Goal: Information Seeking & Learning: Learn about a topic

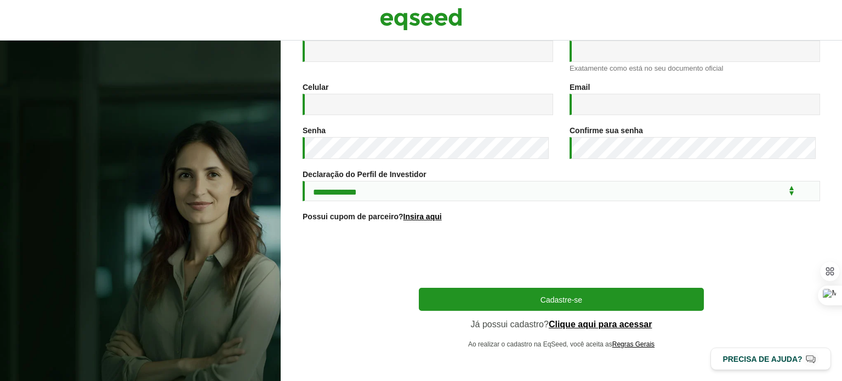
scroll to position [182, 0]
click at [568, 326] on link "Clique aqui para acessar" at bounding box center [601, 324] width 104 height 9
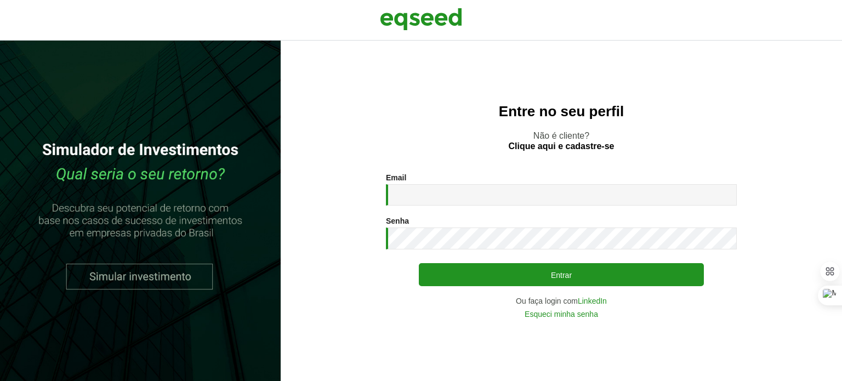
type input "**********"
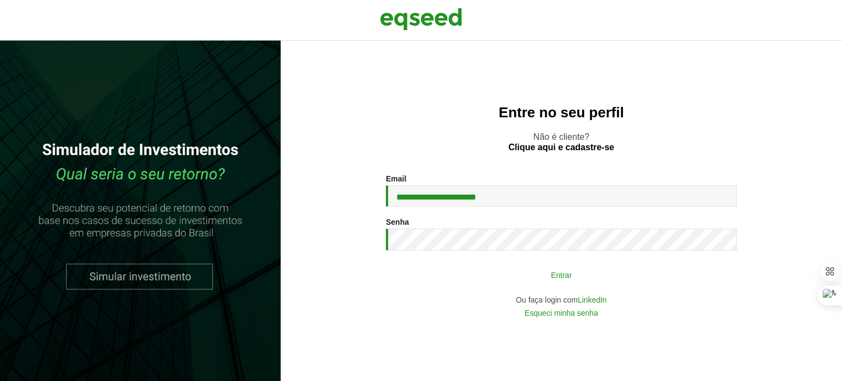
click at [551, 276] on button "Entrar" at bounding box center [561, 274] width 285 height 21
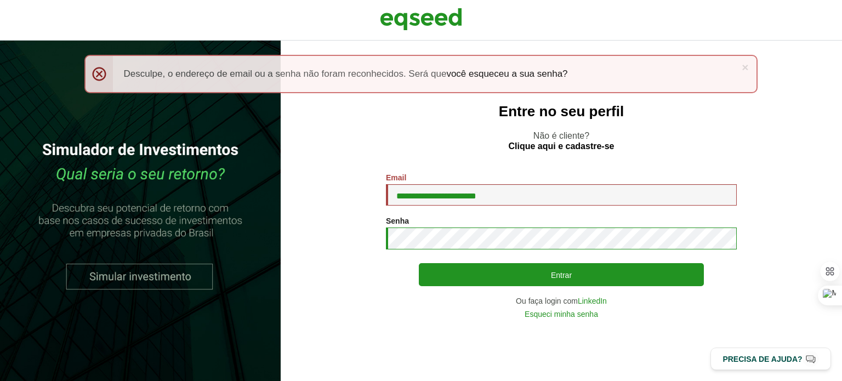
click at [419, 263] on button "Entrar" at bounding box center [561, 274] width 285 height 23
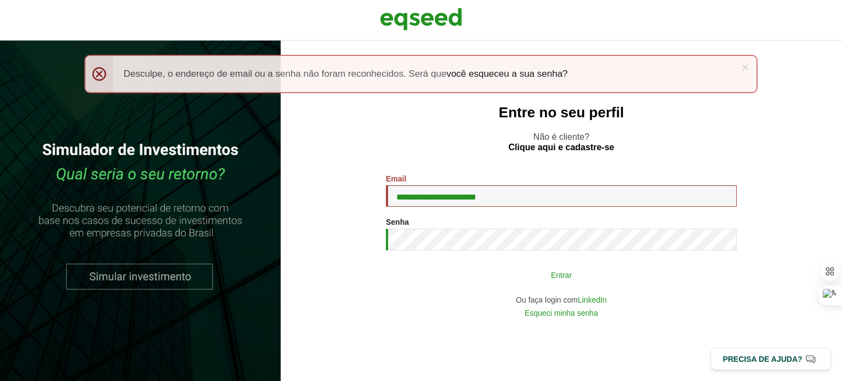
click at [562, 265] on div "Entrar" at bounding box center [561, 274] width 285 height 21
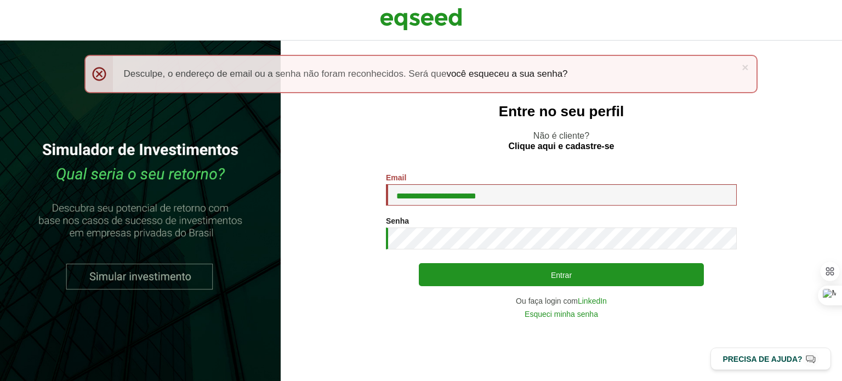
click at [99, 72] on div "× Menssagem de erro Desculpe, o endereço de email ou a senha não foram reconhec…" at bounding box center [421, 74] width 674 height 38
click at [746, 65] on link "×" at bounding box center [745, 67] width 7 height 12
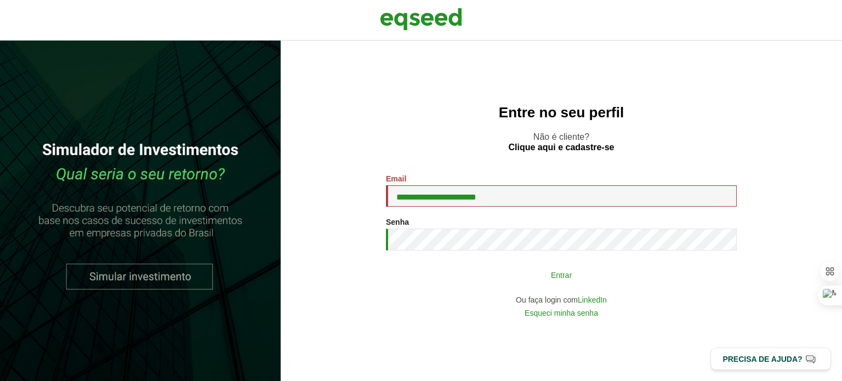
click at [527, 276] on button "Entrar" at bounding box center [561, 274] width 285 height 21
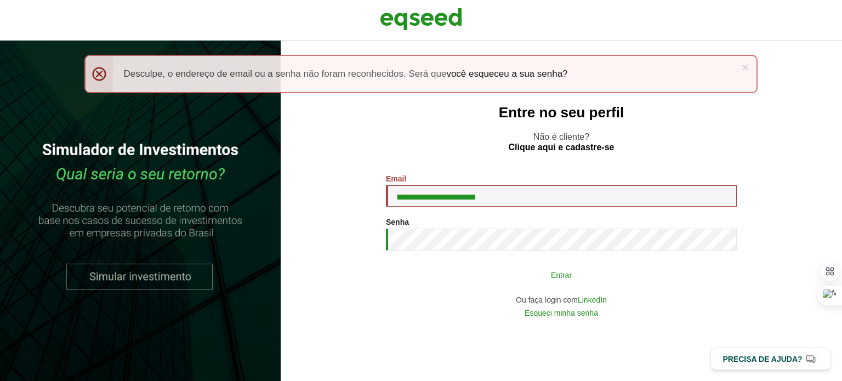
click at [556, 267] on button "Entrar" at bounding box center [561, 274] width 285 height 21
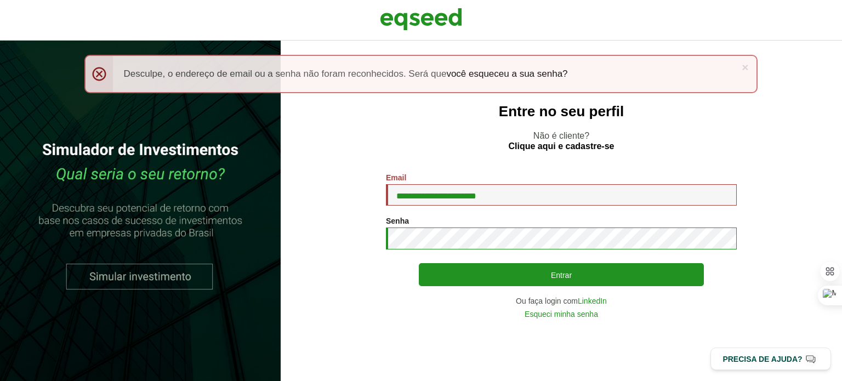
click at [345, 247] on section "**********" at bounding box center [561, 245] width 517 height 145
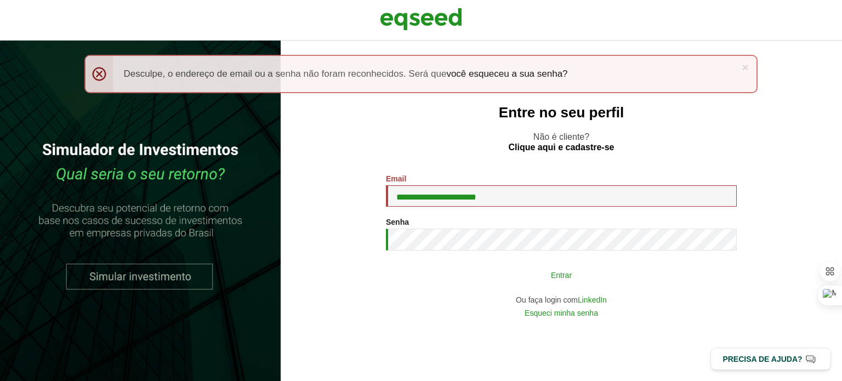
click at [569, 272] on button "Entrar" at bounding box center [561, 274] width 285 height 21
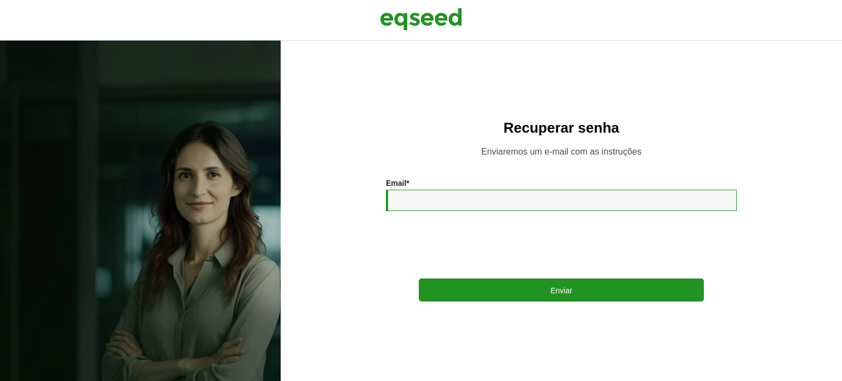
click at [531, 197] on input "Email *" at bounding box center [561, 200] width 351 height 21
type input "**********"
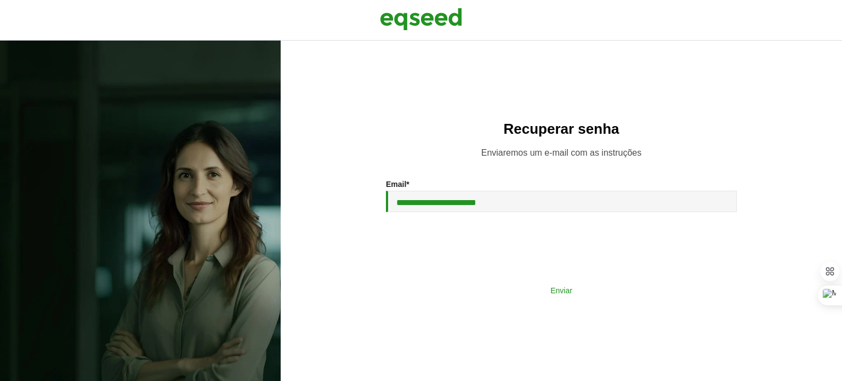
click at [527, 293] on button "Enviar" at bounding box center [561, 290] width 285 height 21
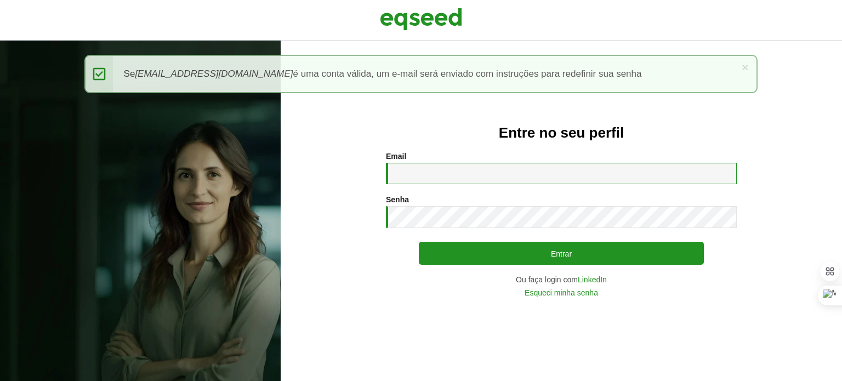
click at [481, 170] on input "Email *" at bounding box center [561, 173] width 351 height 21
type input "**********"
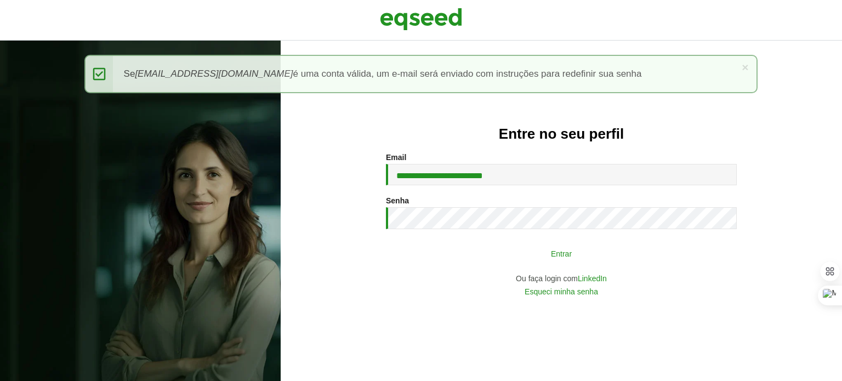
click at [557, 252] on button "Entrar" at bounding box center [561, 253] width 285 height 21
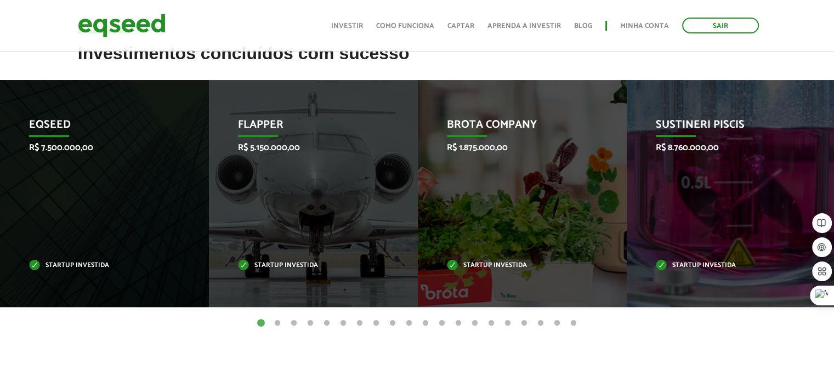
scroll to position [438, 0]
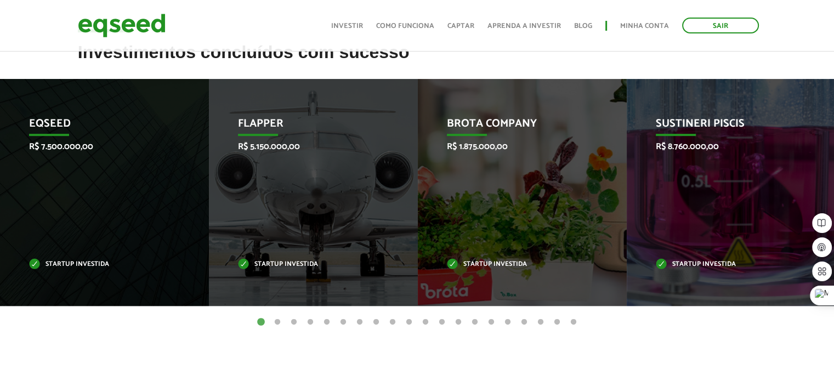
click at [274, 322] on button "2" at bounding box center [277, 322] width 11 height 11
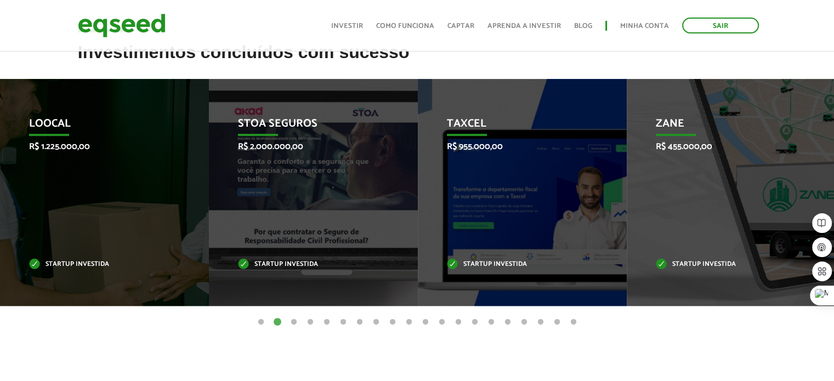
click at [295, 322] on button "3" at bounding box center [293, 322] width 11 height 11
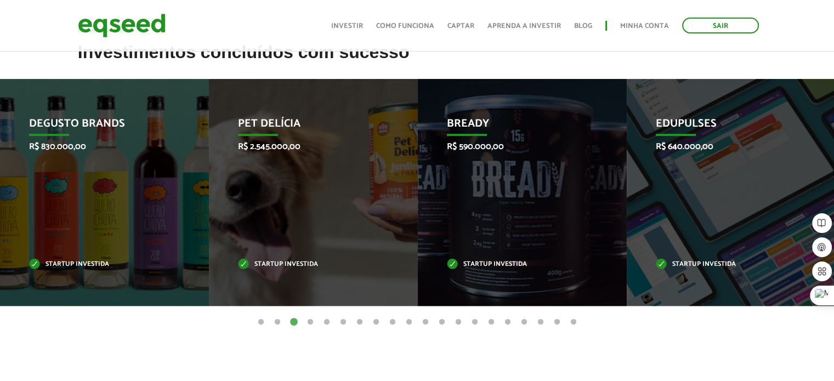
click at [313, 321] on button "4" at bounding box center [310, 322] width 11 height 11
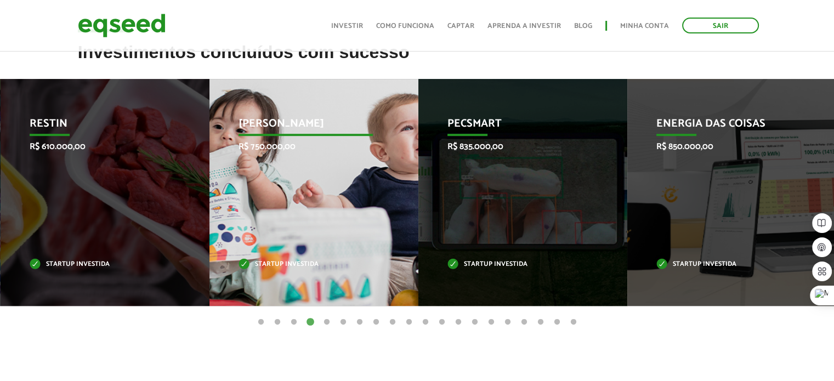
drag, startPoint x: 322, startPoint y: 175, endPoint x: 312, endPoint y: 178, distance: 10.8
drag, startPoint x: 312, startPoint y: 178, endPoint x: 298, endPoint y: 181, distance: 14.1
click at [301, 178] on div "Jornada Mima R$ 750.000,00 Startup investida" at bounding box center [305, 192] width 192 height 227
click at [284, 250] on div "Jornada Mima R$ 750.000,00 Startup investida" at bounding box center [305, 192] width 192 height 227
click at [289, 202] on div "Jornada Mima R$ 750.000,00 Startup investida" at bounding box center [305, 192] width 192 height 227
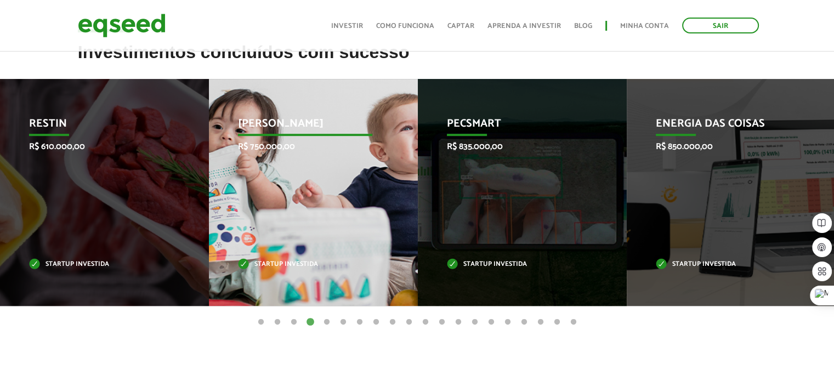
click at [288, 133] on p "Jornada Mima" at bounding box center [305, 126] width 135 height 19
click at [287, 127] on p "Jornada Mima" at bounding box center [305, 126] width 135 height 19
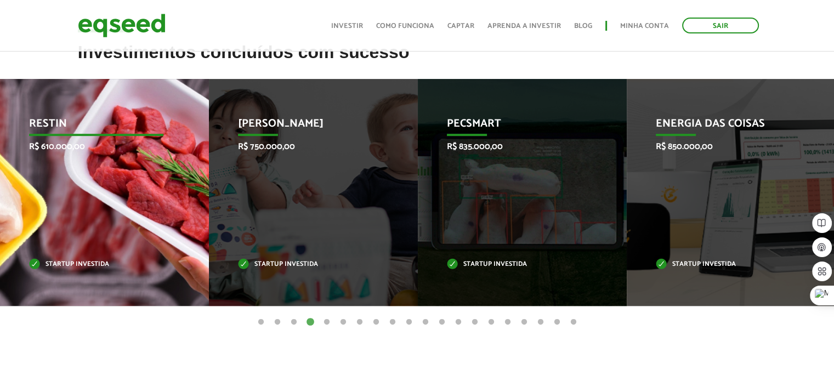
click at [172, 142] on div "Restin R$ 610.000,00 Startup investida" at bounding box center [96, 192] width 192 height 227
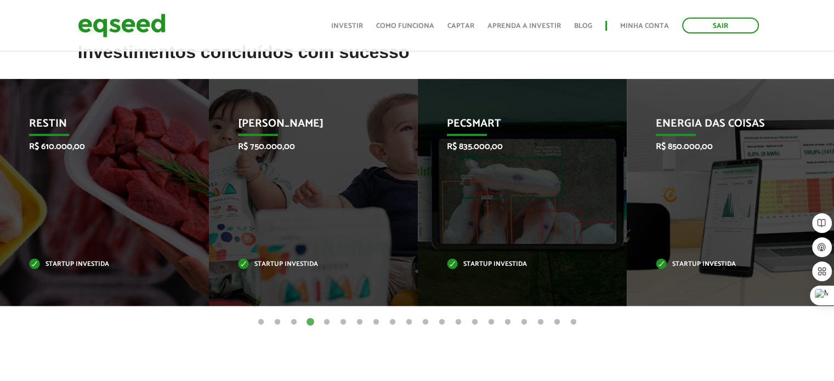
click at [324, 324] on button "5" at bounding box center [326, 322] width 11 height 11
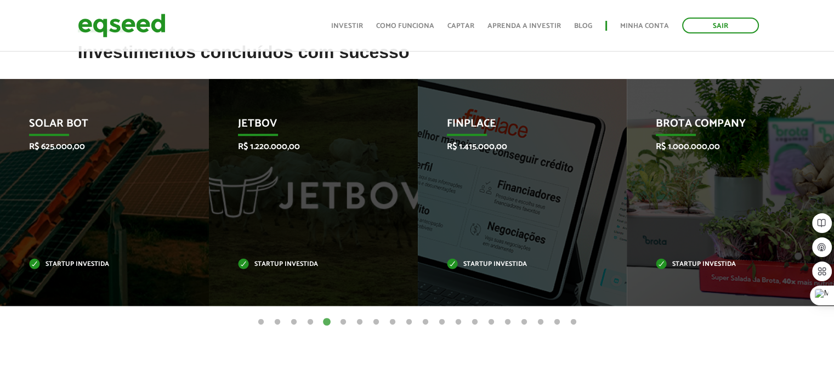
click at [340, 322] on button "6" at bounding box center [343, 322] width 11 height 11
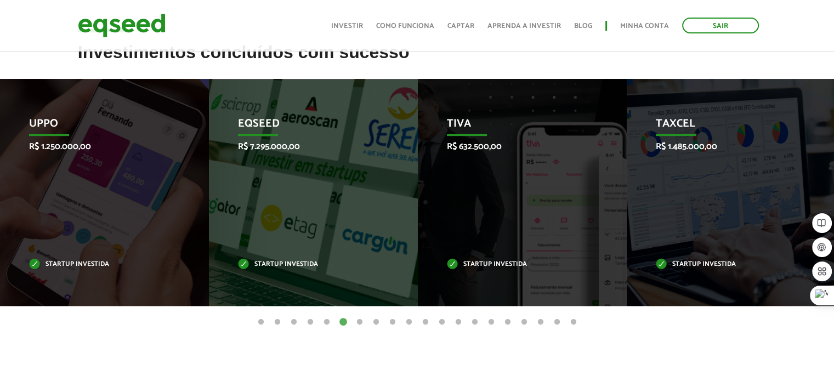
click at [356, 323] on button "7" at bounding box center [359, 322] width 11 height 11
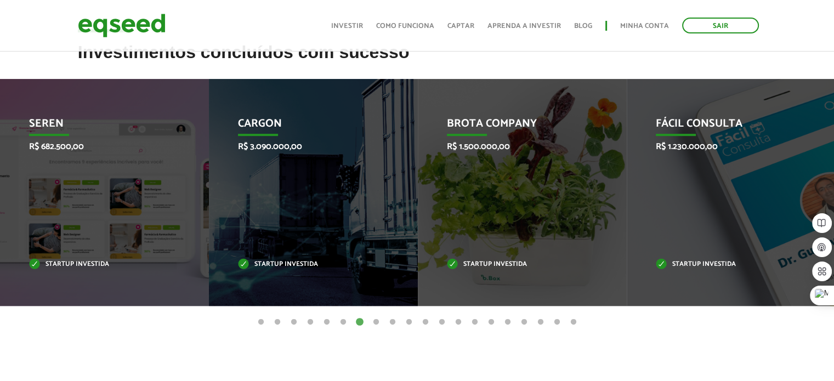
click at [374, 323] on button "8" at bounding box center [375, 322] width 11 height 11
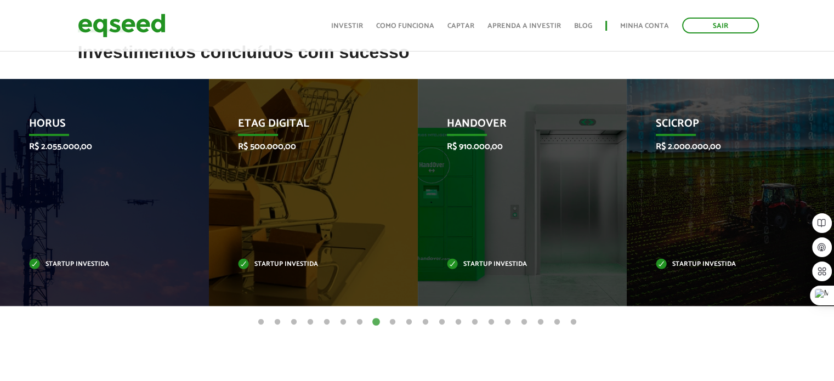
click at [389, 323] on button "9" at bounding box center [392, 322] width 11 height 11
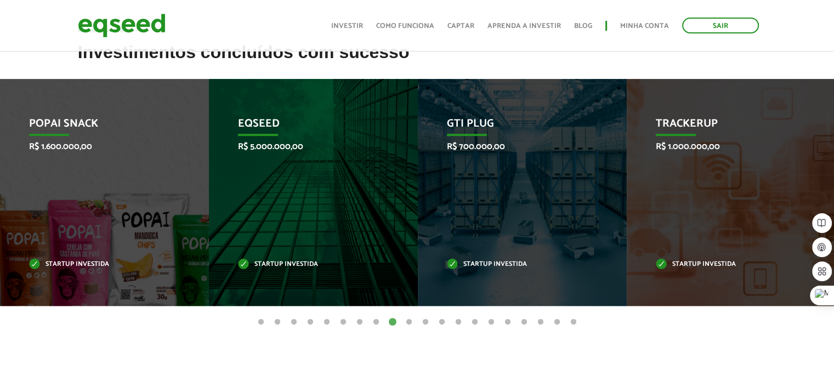
click at [410, 324] on button "10" at bounding box center [408, 322] width 11 height 11
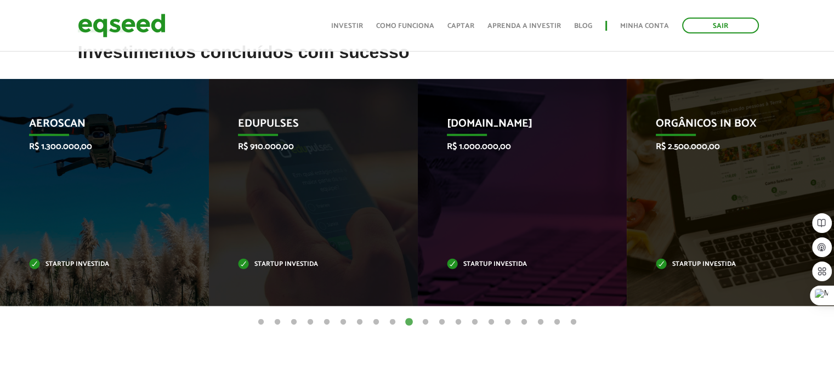
click at [425, 324] on button "11" at bounding box center [425, 322] width 11 height 11
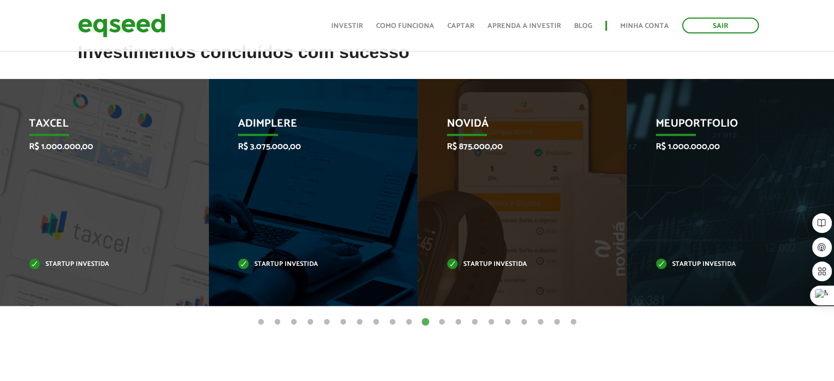
click at [410, 320] on button "10" at bounding box center [408, 322] width 11 height 11
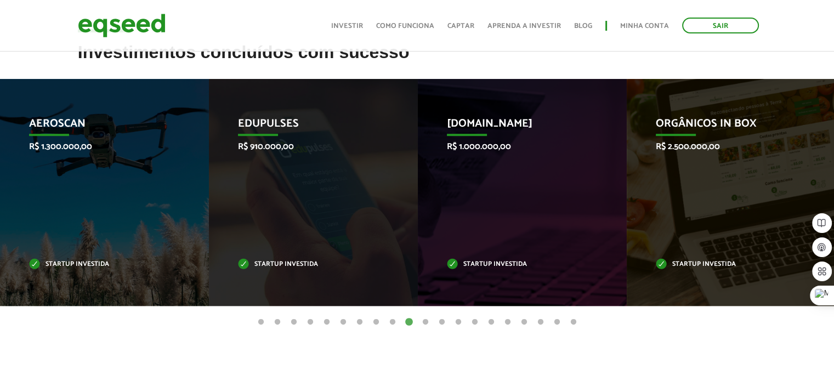
click at [428, 320] on button "11" at bounding box center [425, 322] width 11 height 11
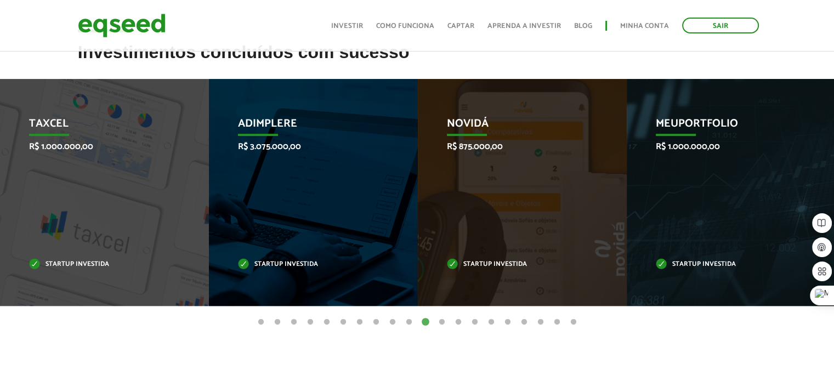
click at [438, 320] on button "12" at bounding box center [441, 322] width 11 height 11
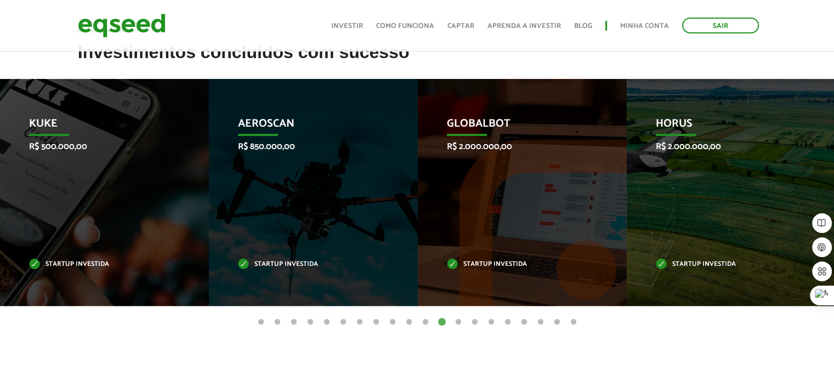
click at [456, 320] on button "13" at bounding box center [458, 322] width 11 height 11
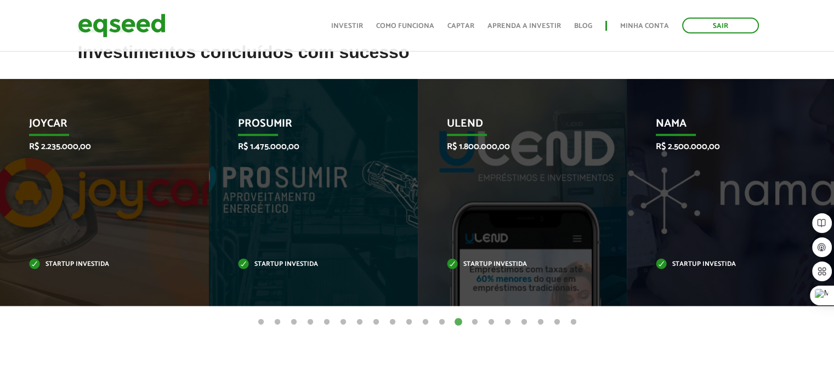
click at [471, 320] on button "14" at bounding box center [474, 322] width 11 height 11
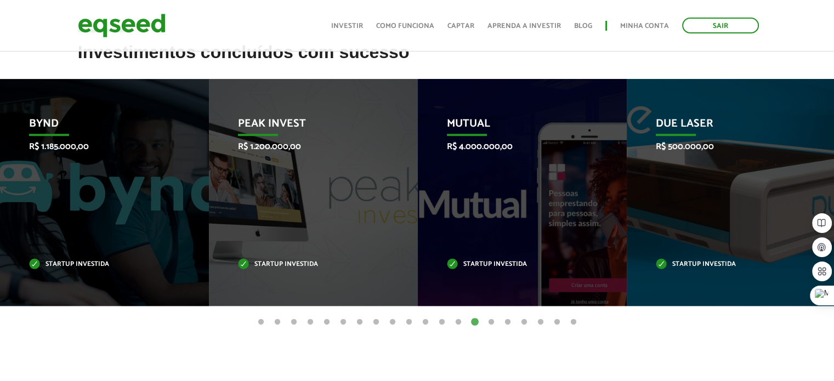
click at [491, 321] on button "15" at bounding box center [491, 322] width 11 height 11
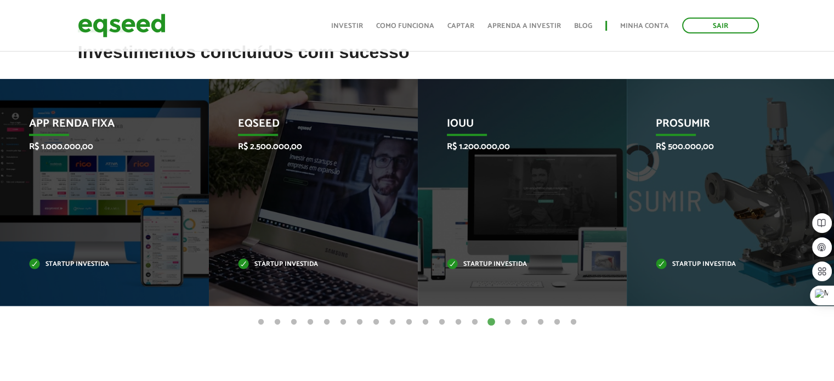
click at [506, 321] on button "16" at bounding box center [507, 322] width 11 height 11
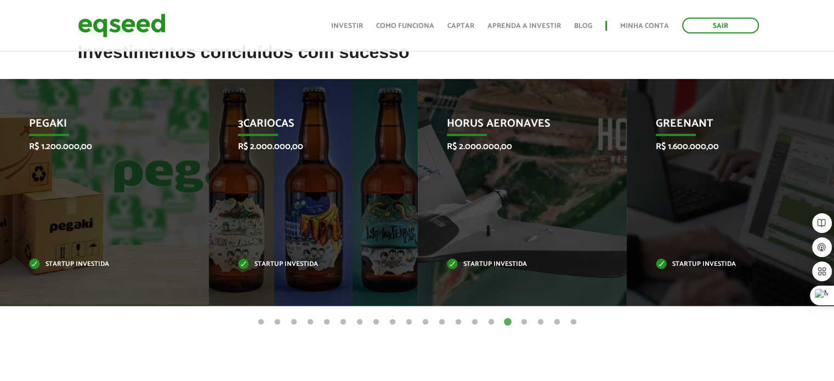
click at [520, 320] on button "17" at bounding box center [523, 322] width 11 height 11
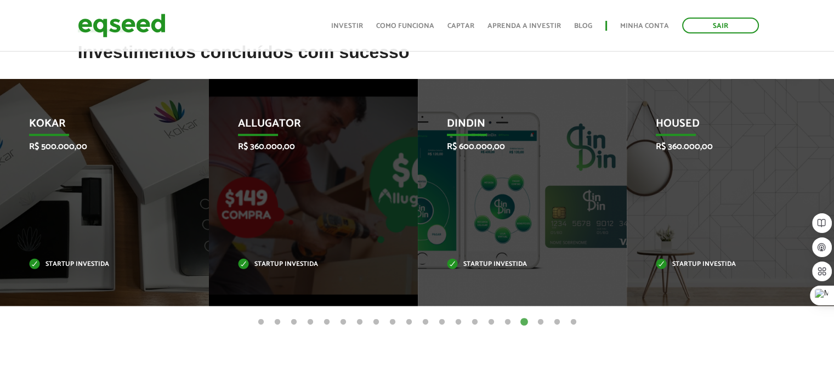
click at [537, 321] on button "18" at bounding box center [540, 322] width 11 height 11
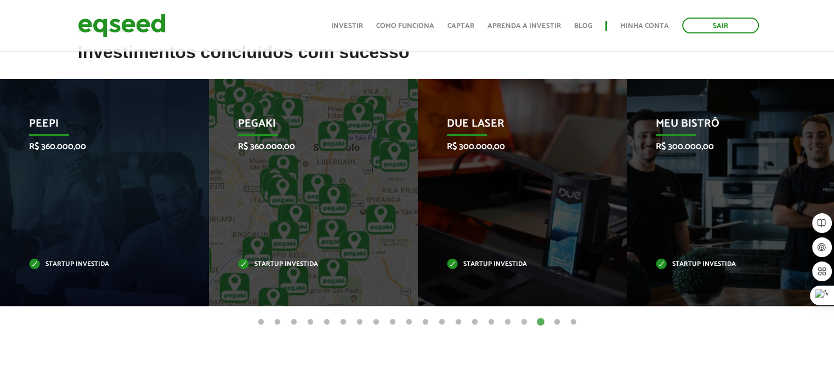
click at [556, 322] on button "19" at bounding box center [556, 322] width 11 height 11
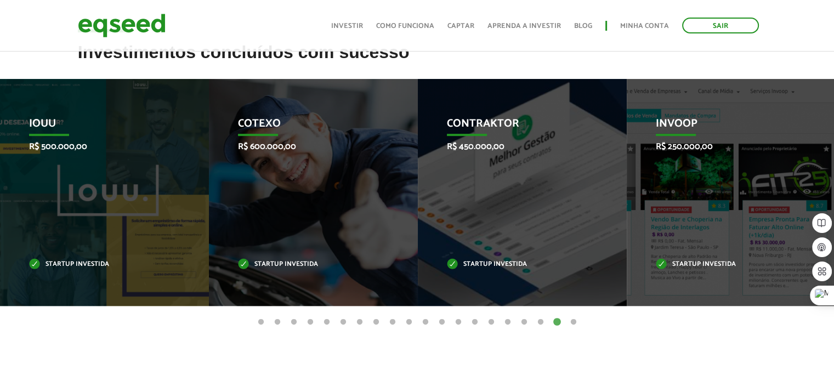
click at [573, 321] on button "20" at bounding box center [573, 322] width 11 height 11
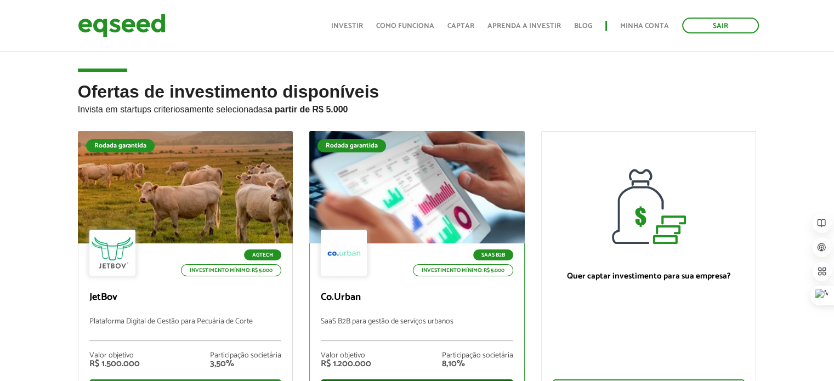
scroll to position [55, 0]
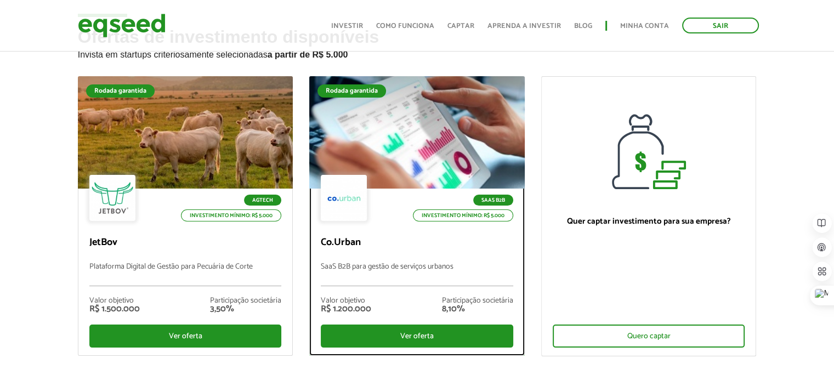
click at [384, 185] on div "SaaS B2B Investimento mínimo: R$ 5.000" at bounding box center [417, 199] width 192 height 48
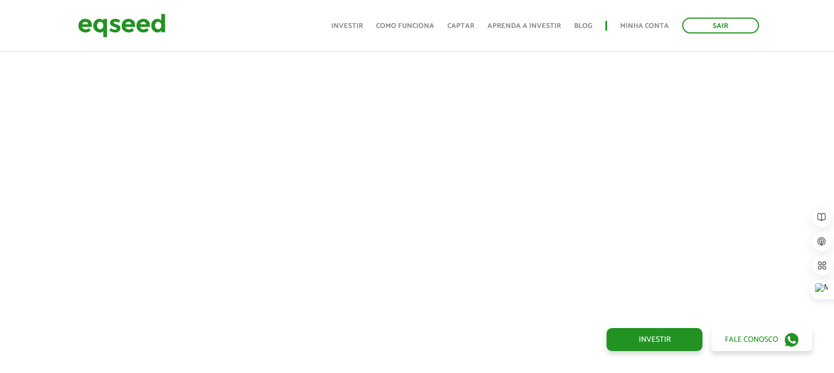
scroll to position [402, 0]
